Goal: Information Seeking & Learning: Check status

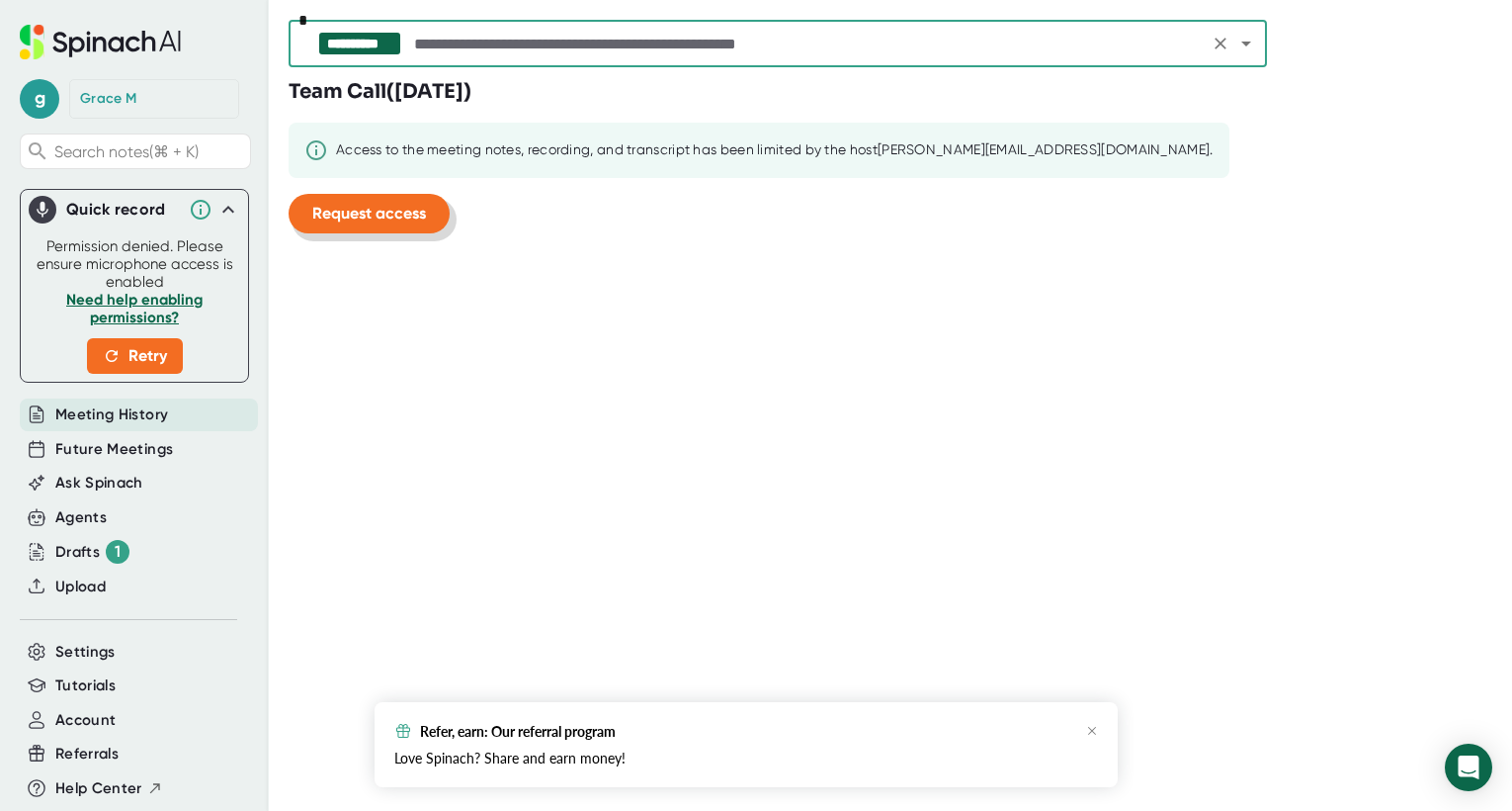
click at [385, 207] on span "Request access" at bounding box center [369, 213] width 113 height 19
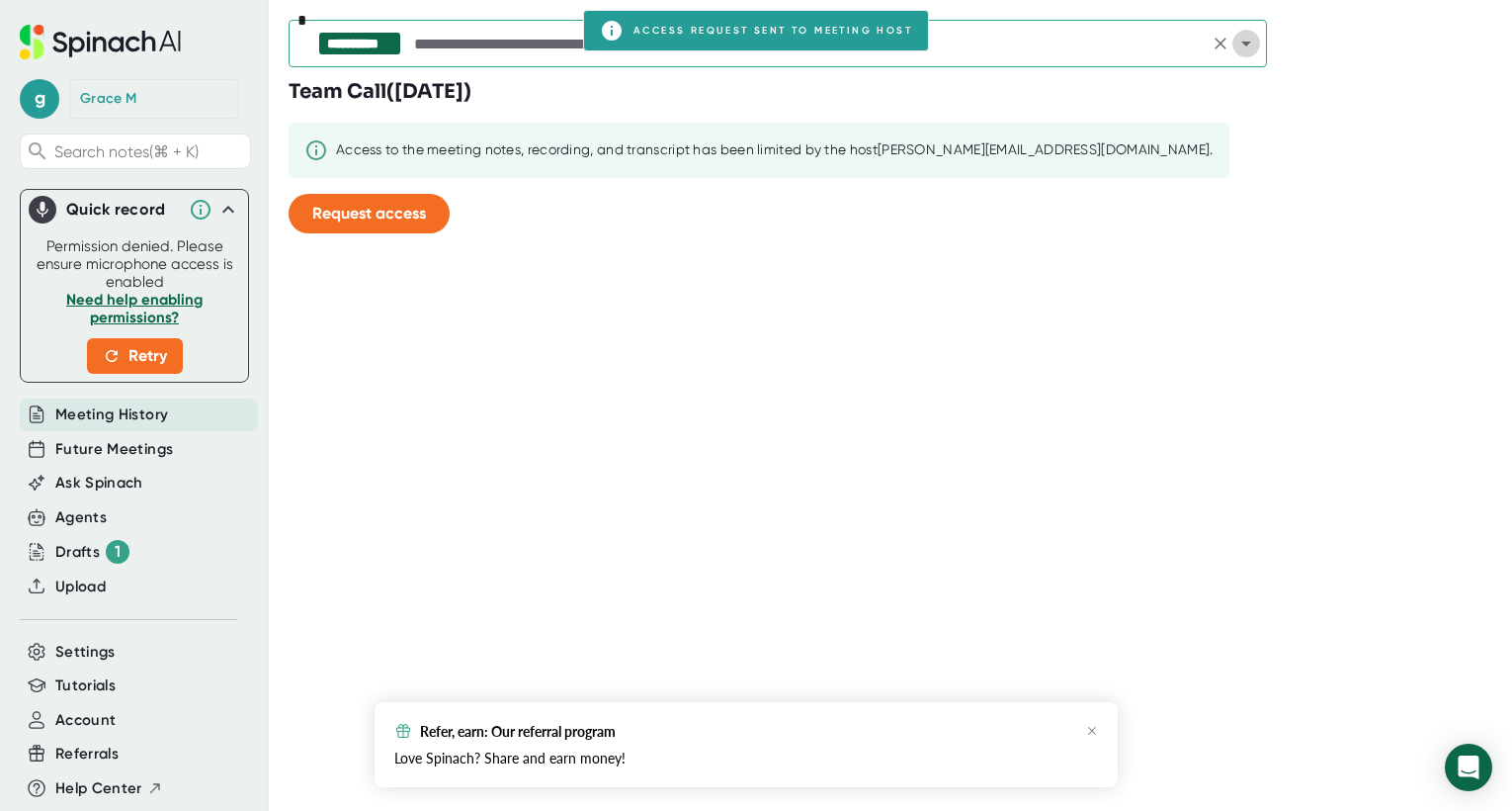
click at [1242, 38] on icon "Open" at bounding box center [1246, 44] width 24 height 24
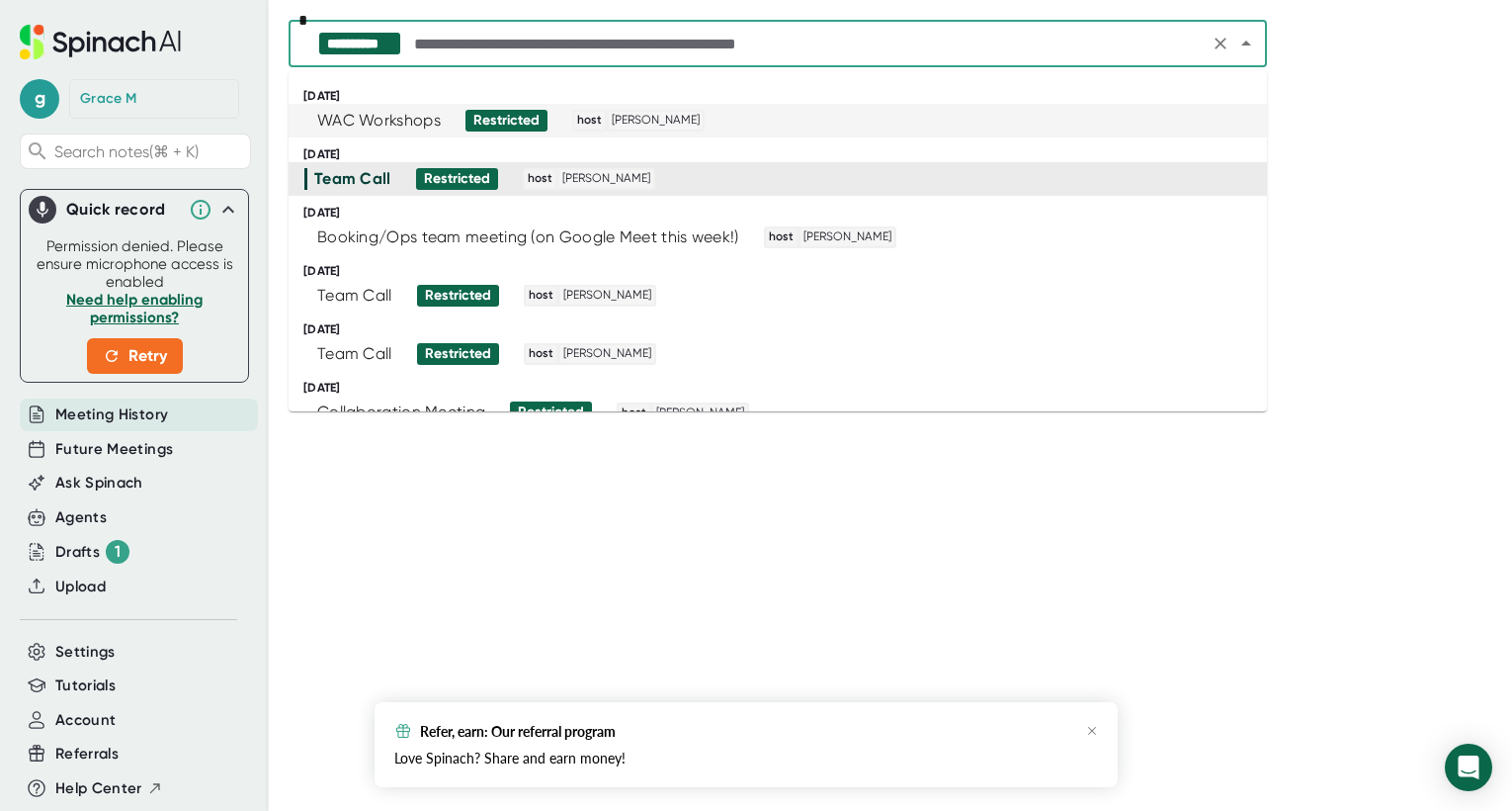
click at [391, 113] on div "WAC Workshops" at bounding box center [379, 120] width 123 height 20
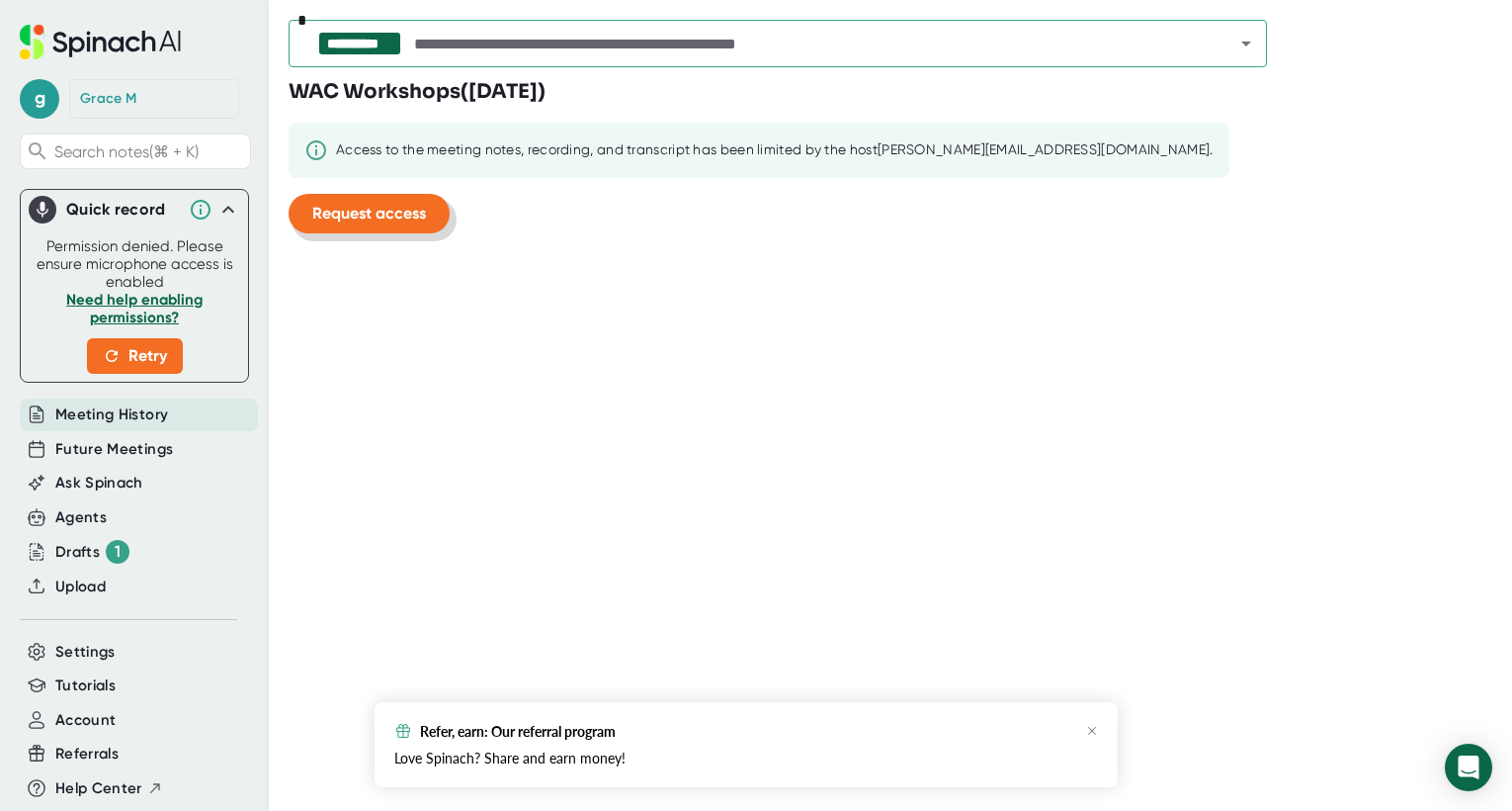
click at [377, 207] on span "Request access" at bounding box center [369, 213] width 113 height 19
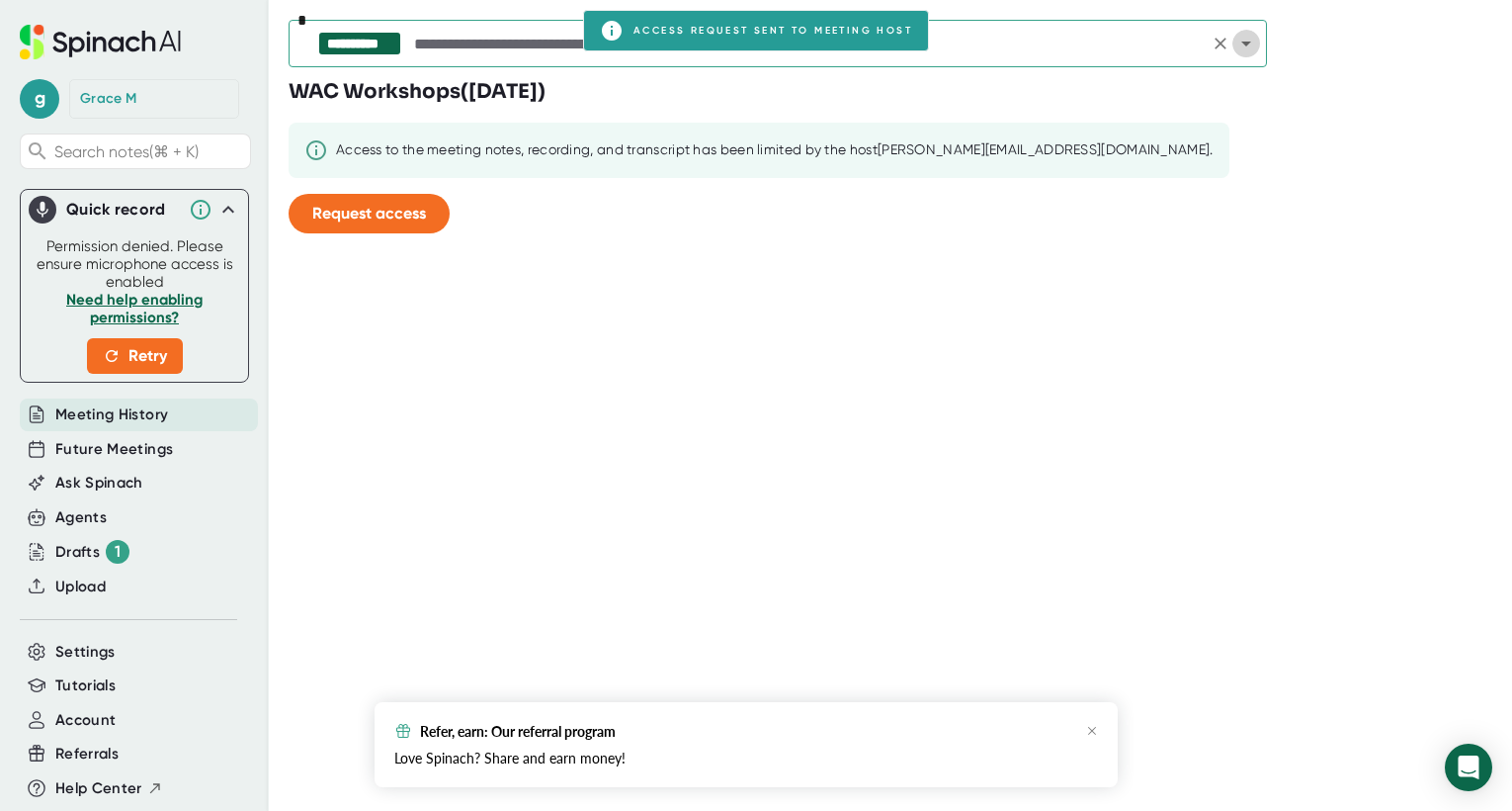
click at [1253, 42] on icon "Open" at bounding box center [1246, 44] width 24 height 24
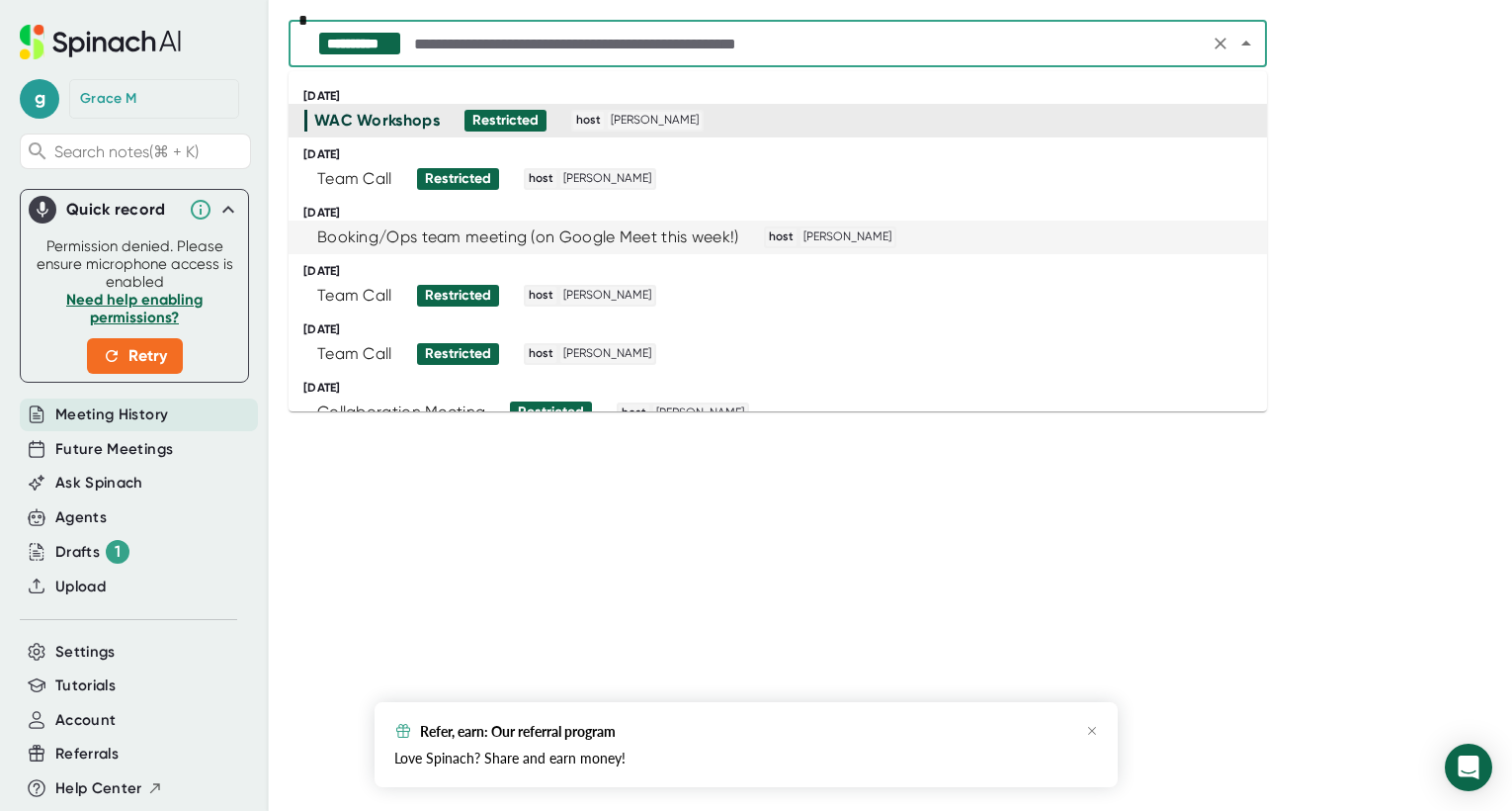
click at [687, 235] on div "Booking/Ops team meeting (on Google Meet this week!)" at bounding box center [528, 238] width 422 height 20
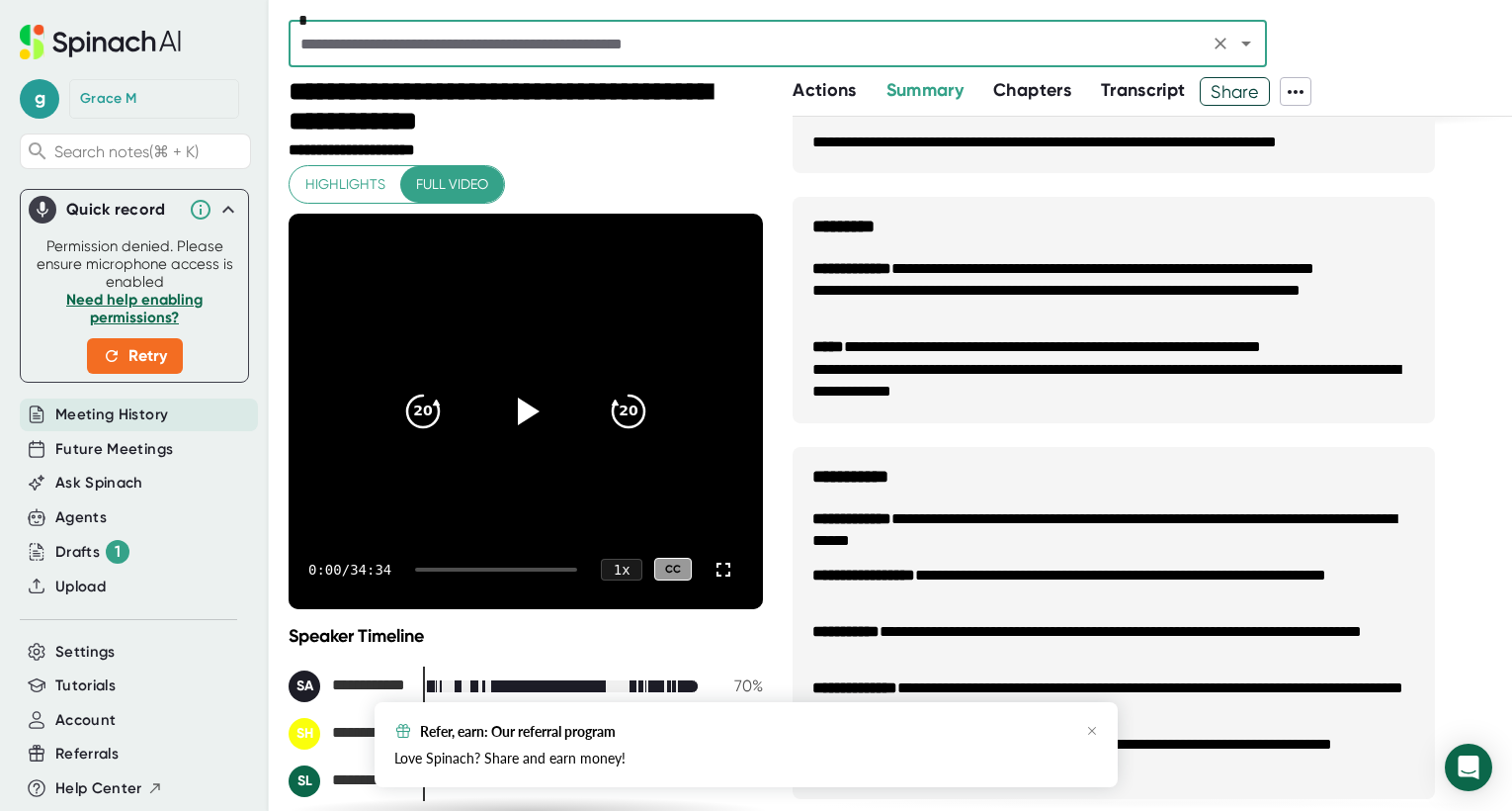
scroll to position [1829, 0]
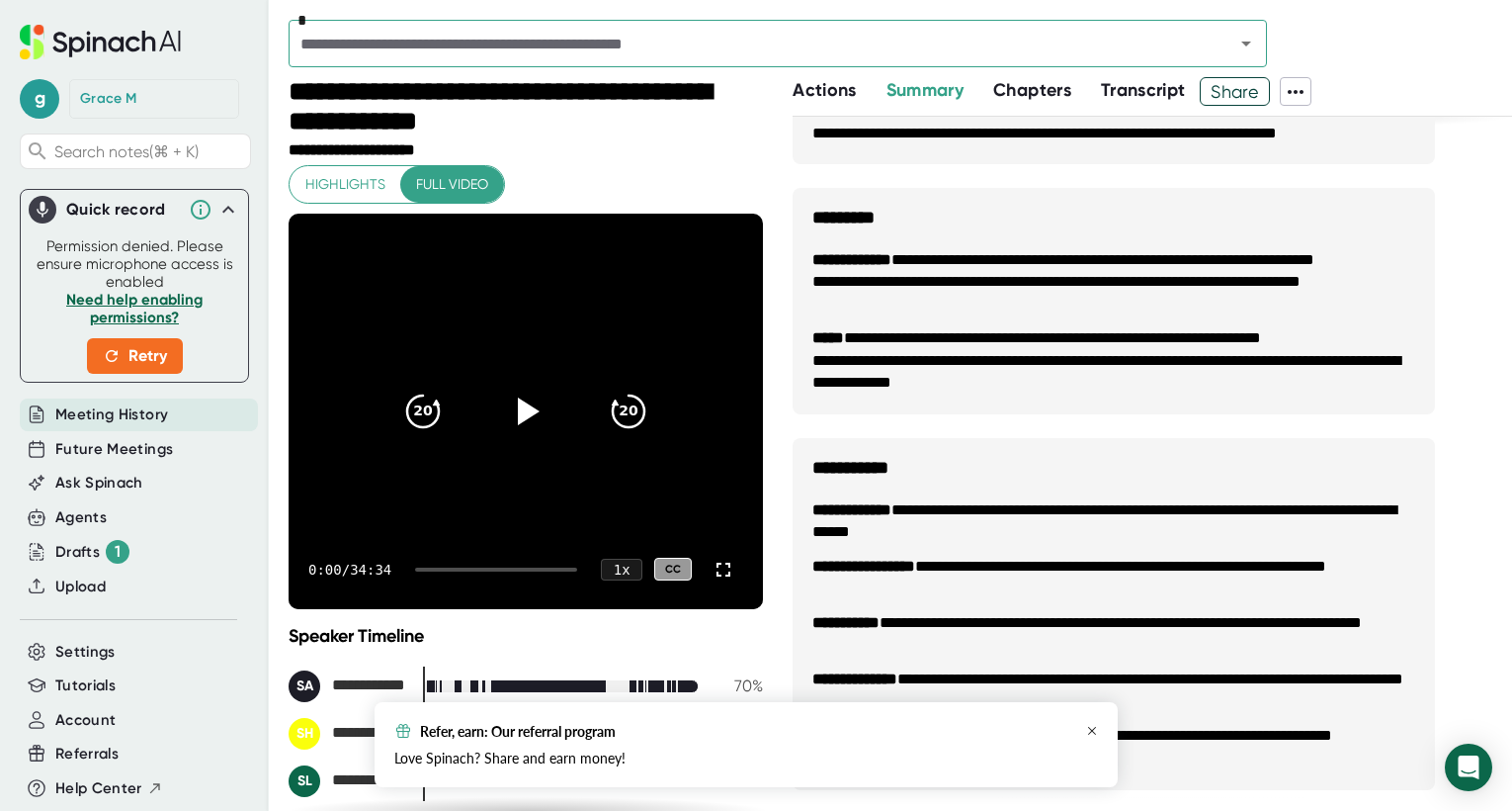
click at [1094, 730] on icon "button" at bounding box center [1092, 730] width 12 height 12
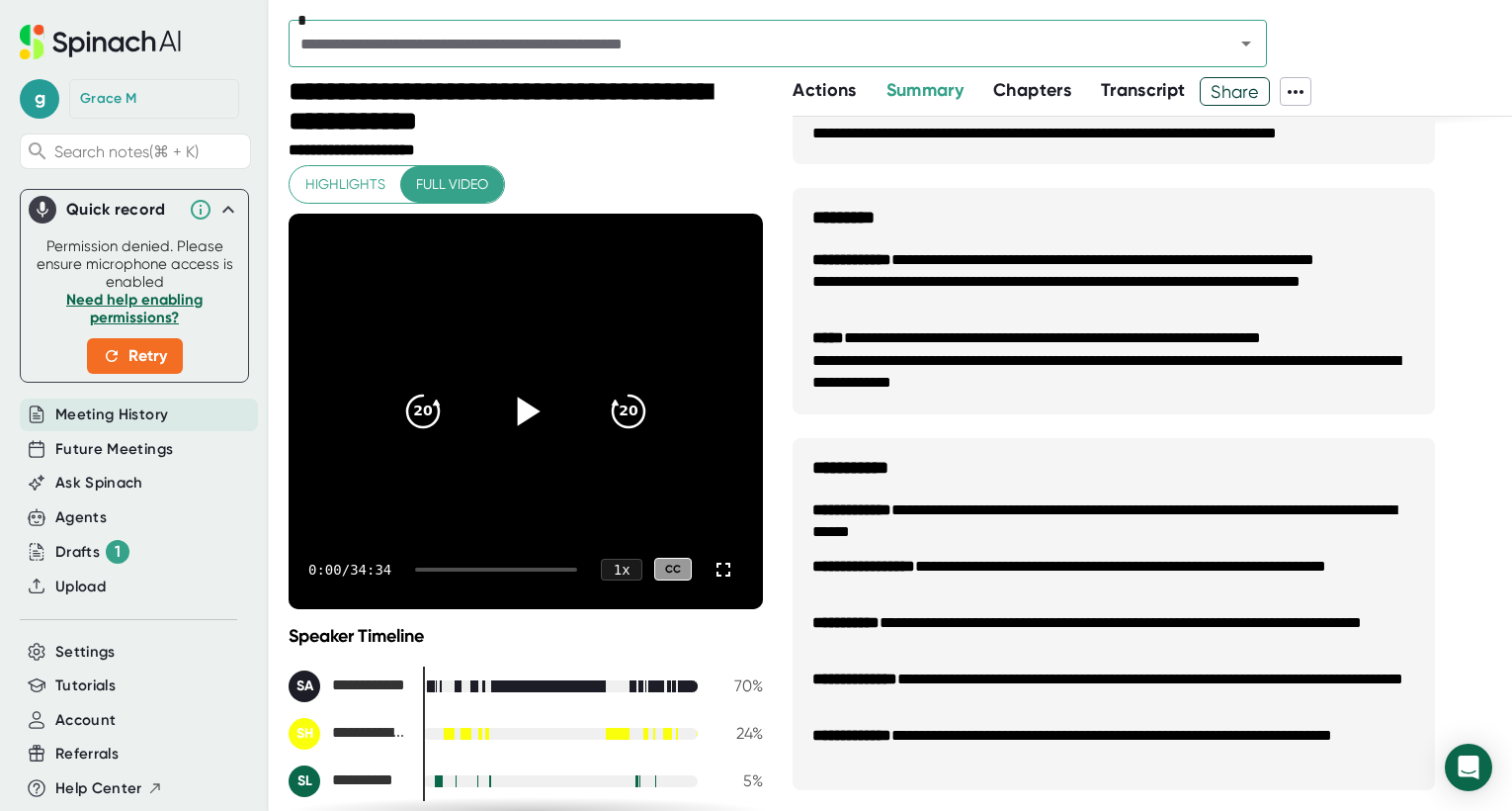
click at [524, 403] on icon at bounding box center [526, 411] width 50 height 50
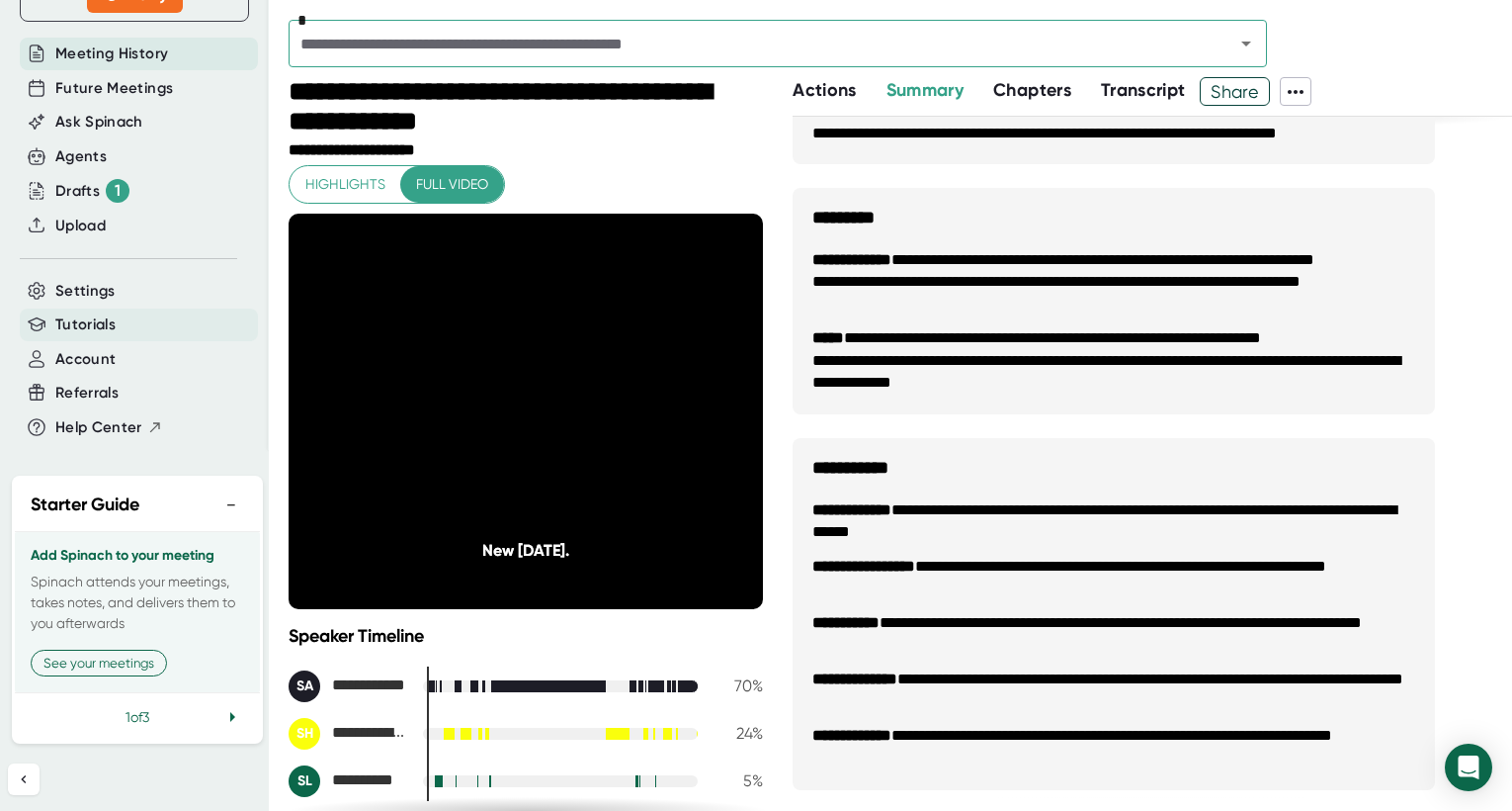
scroll to position [381, 0]
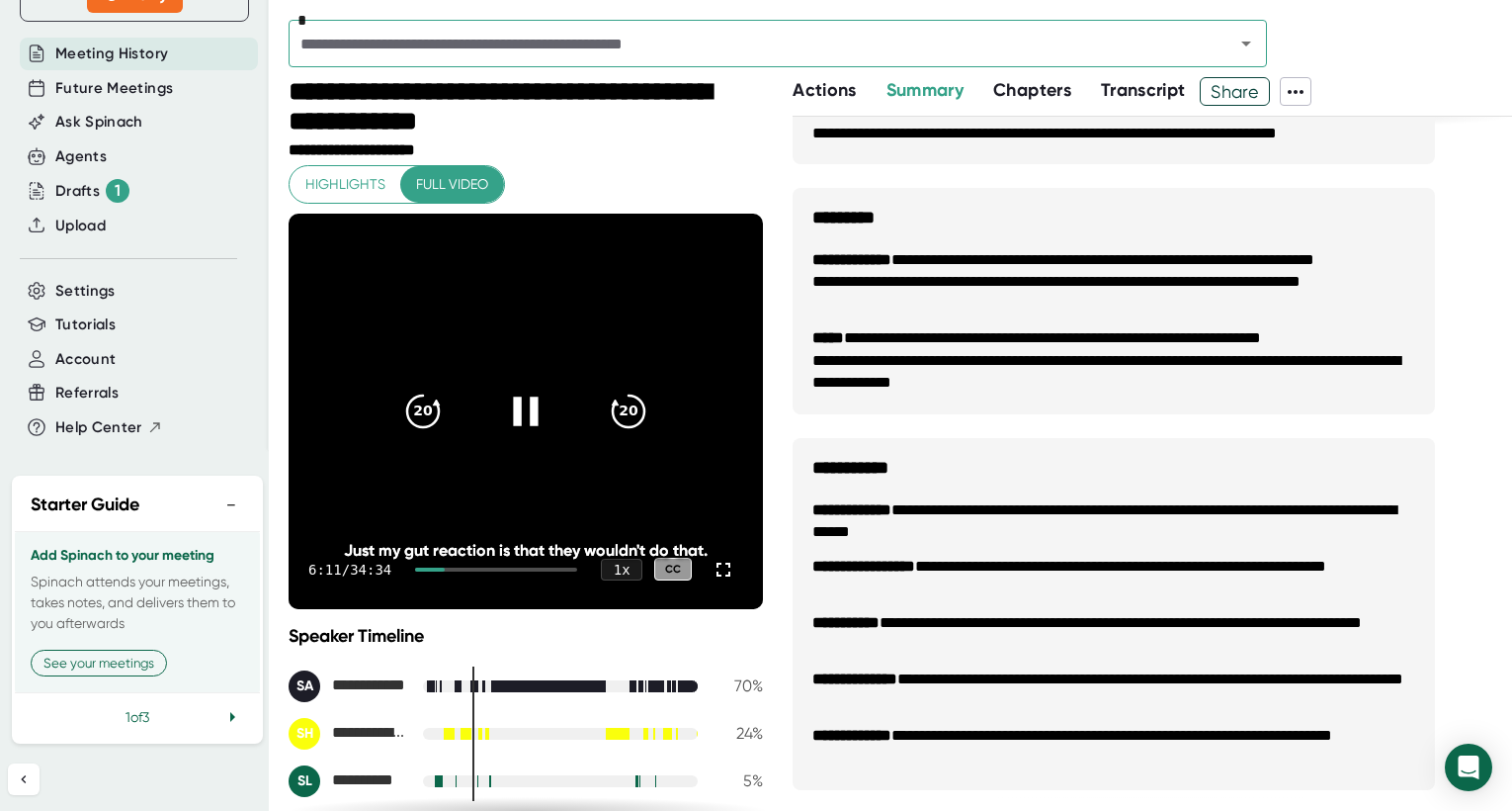
click at [519, 418] on icon at bounding box center [526, 411] width 50 height 50
